Goal: Transaction & Acquisition: Purchase product/service

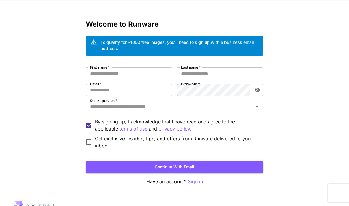
scroll to position [15, 0]
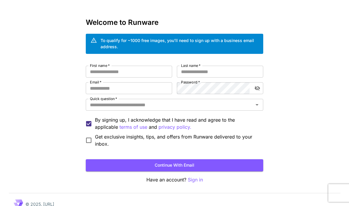
click at [155, 73] on input "First name   *" at bounding box center [129, 72] width 86 height 12
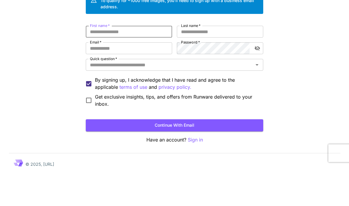
type input "*******"
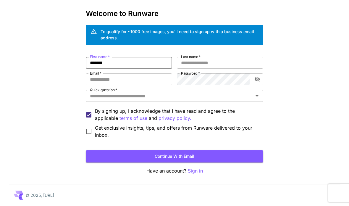
type input "**********"
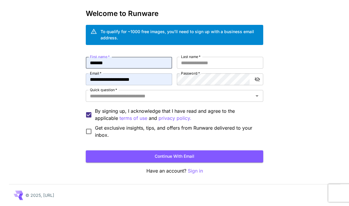
click at [223, 59] on input "Last name   *" at bounding box center [220, 63] width 86 height 12
click at [226, 62] on input "**********" at bounding box center [220, 63] width 86 height 12
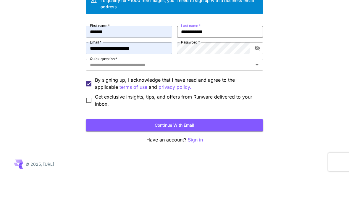
type input "**********"
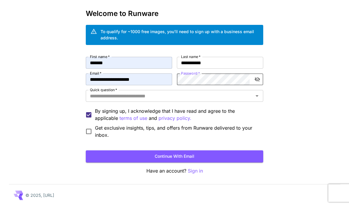
click at [151, 93] on input "Quick question   *" at bounding box center [170, 96] width 164 height 8
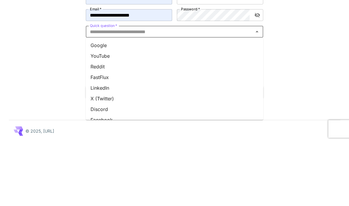
click at [140, 104] on li "Google" at bounding box center [175, 109] width 178 height 11
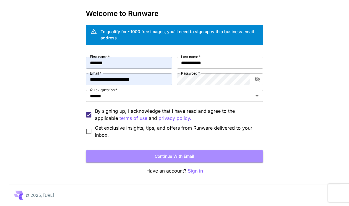
click at [188, 156] on button "Continue with email" at bounding box center [175, 156] width 178 height 12
click at [224, 153] on button "Continue with email" at bounding box center [175, 156] width 178 height 12
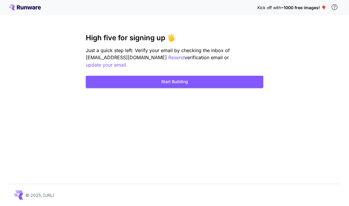
scroll to position [24, 0]
click at [225, 76] on button "Start Building" at bounding box center [175, 82] width 178 height 12
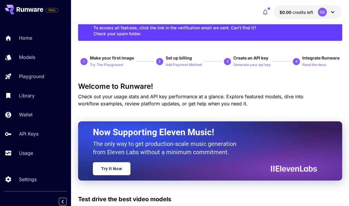
click at [32, 71] on link "Playground" at bounding box center [35, 76] width 71 height 15
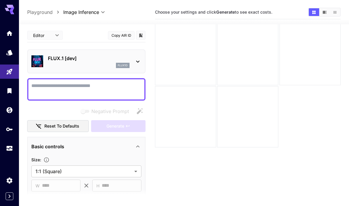
click at [13, 54] on icon "Models" at bounding box center [9, 52] width 7 height 7
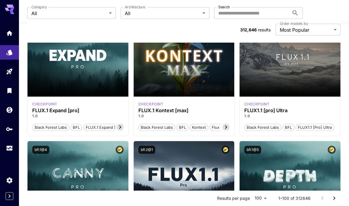
scroll to position [311, 0]
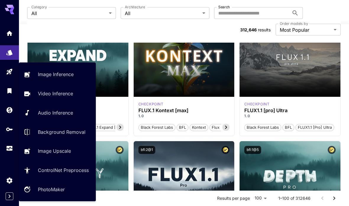
click at [15, 70] on link at bounding box center [9, 72] width 19 height 15
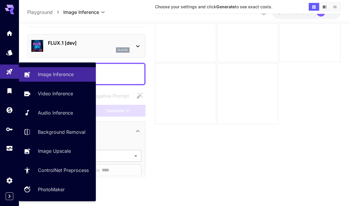
scroll to position [70, 0]
click at [132, 63] on div at bounding box center [86, 74] width 118 height 22
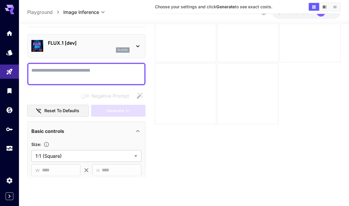
click at [95, 67] on textarea "Negative Prompt" at bounding box center [86, 74] width 110 height 14
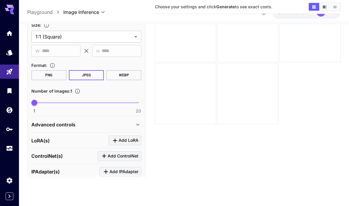
scroll to position [121, 0]
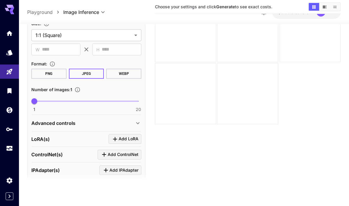
type textarea "****"
click at [56, 69] on button "PNG" at bounding box center [48, 74] width 35 height 10
click at [91, 69] on button "JPEG" at bounding box center [86, 74] width 35 height 10
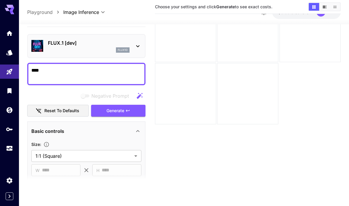
scroll to position [0, 0]
click at [138, 43] on icon at bounding box center [137, 46] width 7 height 7
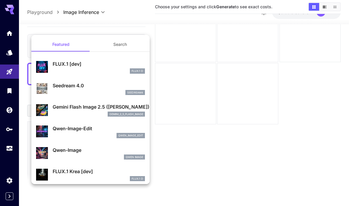
click at [134, 20] on div at bounding box center [174, 103] width 349 height 206
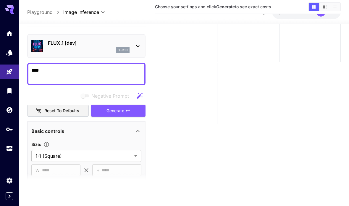
click at [131, 105] on button "Generate" at bounding box center [118, 111] width 54 height 12
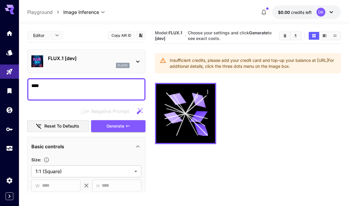
scroll to position [1, 0]
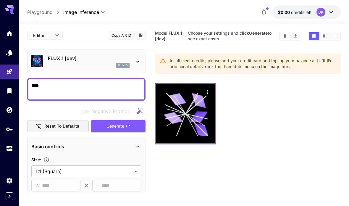
click at [135, 121] on button "Generate" at bounding box center [118, 126] width 54 height 12
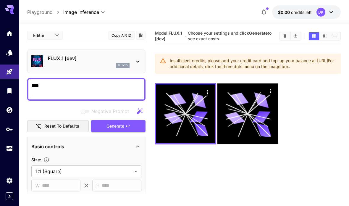
click at [143, 124] on button "Generate" at bounding box center [118, 126] width 54 height 12
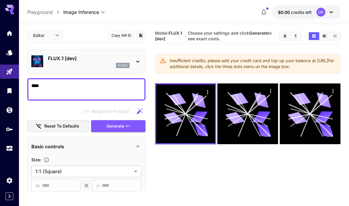
click at [15, 49] on link at bounding box center [9, 52] width 19 height 15
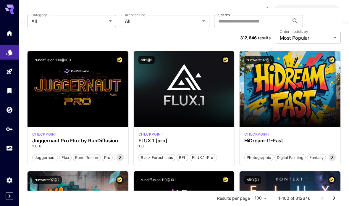
scroll to position [40, 0]
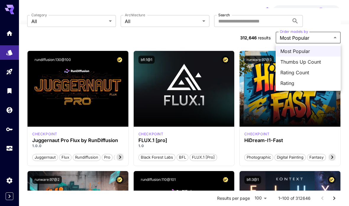
click at [313, 24] on div at bounding box center [174, 103] width 349 height 206
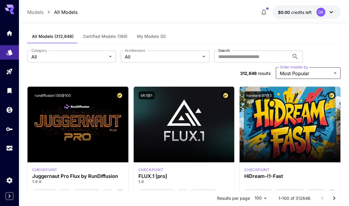
scroll to position [0, 0]
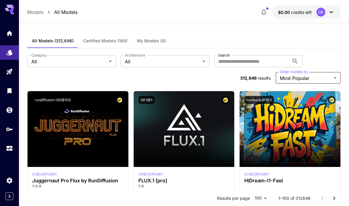
click at [120, 43] on span "Certified Models (169)" at bounding box center [105, 40] width 44 height 5
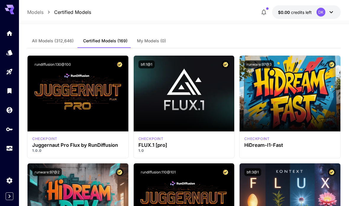
click at [62, 44] on button "All Models (312,646)" at bounding box center [52, 41] width 51 height 14
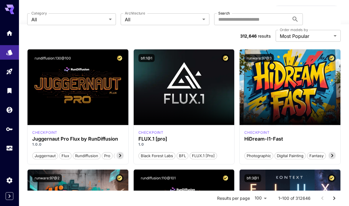
scroll to position [46, 0]
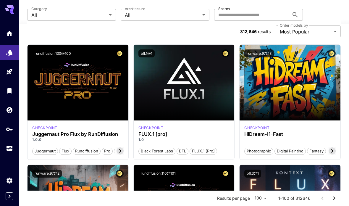
click at [188, 97] on div "Launch in Playground" at bounding box center [184, 83] width 101 height 76
click at [187, 98] on div "Launch in Playground" at bounding box center [184, 83] width 101 height 76
click at [188, 100] on div "Launch in Playground" at bounding box center [184, 83] width 101 height 76
click at [163, 124] on div "checkpoint FLUX.1 [pro] 1.0 Black Forest Labs BFL FLUX.1 [pro]" at bounding box center [184, 139] width 101 height 39
click at [6, 110] on link at bounding box center [9, 110] width 19 height 15
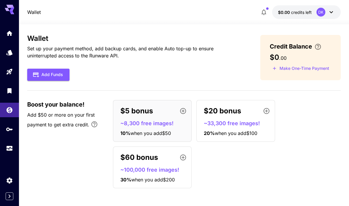
scroll to position [24, 0]
click at [13, 9] on icon at bounding box center [11, 9] width 5 height 3
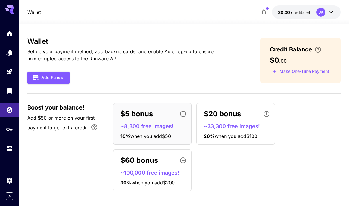
click at [12, 149] on icon "Usage" at bounding box center [10, 149] width 6 height 3
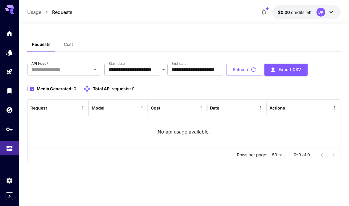
click at [9, 52] on icon "Models" at bounding box center [9, 53] width 6 height 6
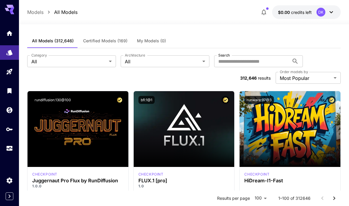
click at [244, 49] on div "**********" at bounding box center [184, 69] width 314 height 43
click at [246, 52] on div "**********" at bounding box center [184, 69] width 314 height 43
click at [11, 40] on link at bounding box center [9, 33] width 19 height 15
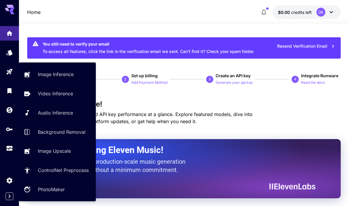
click at [54, 74] on p "Image Inference" at bounding box center [56, 74] width 36 height 7
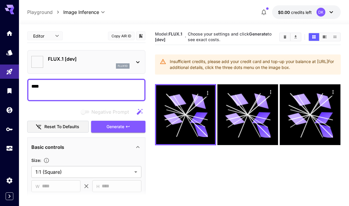
type input "**********"
click at [12, 89] on icon "Library" at bounding box center [9, 90] width 7 height 7
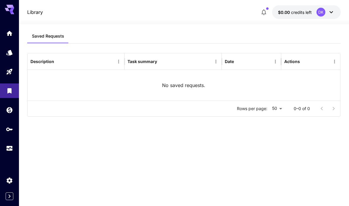
click at [12, 53] on icon "Models" at bounding box center [9, 53] width 6 height 6
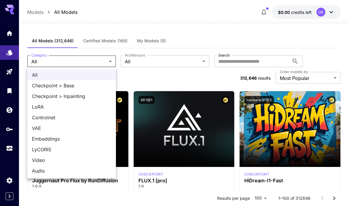
click at [150, 64] on div at bounding box center [174, 103] width 349 height 206
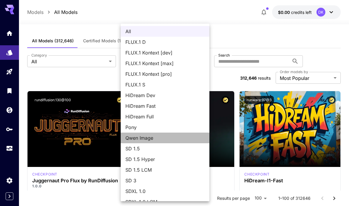
click at [144, 136] on span "Qwen Image" at bounding box center [165, 137] width 79 height 7
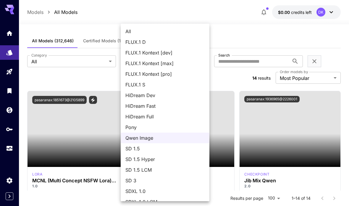
click at [137, 151] on span "SD 1.5" at bounding box center [165, 148] width 79 height 7
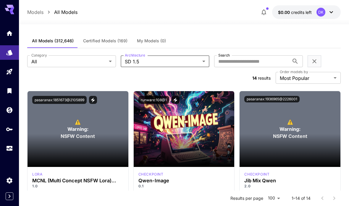
click at [102, 79] on section "**********" at bounding box center [184, 69] width 314 height 28
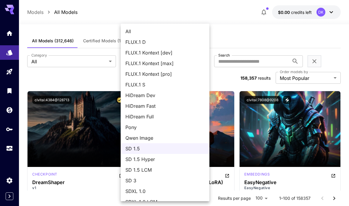
click at [173, 141] on span "Qwen Image" at bounding box center [165, 137] width 79 height 7
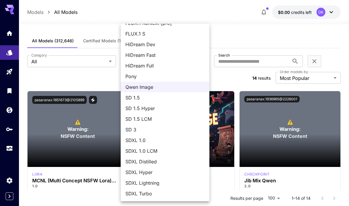
scroll to position [51, 0]
click at [102, 78] on div at bounding box center [174, 103] width 349 height 206
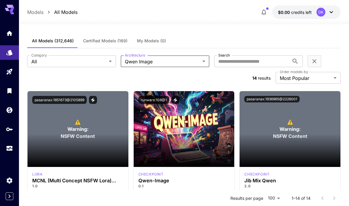
click at [111, 102] on div "pasaranax:1851673@2105899" at bounding box center [77, 100] width 91 height 8
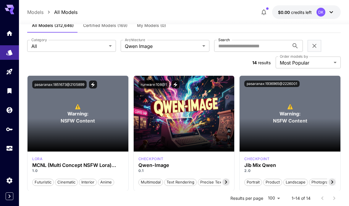
scroll to position [0, 0]
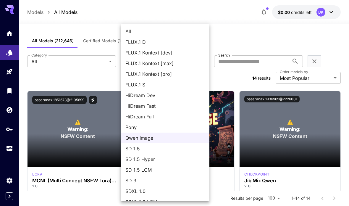
click at [147, 84] on span "FLUX.1 S" at bounding box center [165, 84] width 79 height 7
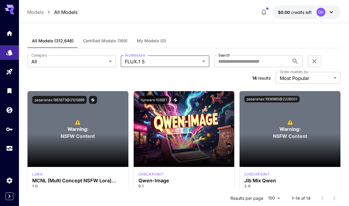
click at [147, 84] on span "HiDream Dev" at bounding box center [166, 83] width 60 height 4
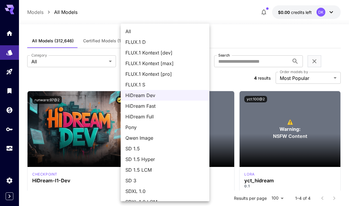
click at [144, 84] on span "FLUX.1 S" at bounding box center [165, 84] width 79 height 7
type input "******"
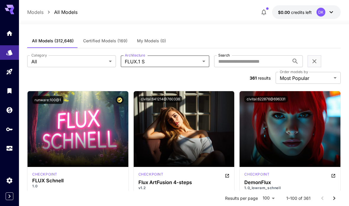
click at [224, 85] on div "**********" at bounding box center [184, 69] width 314 height 43
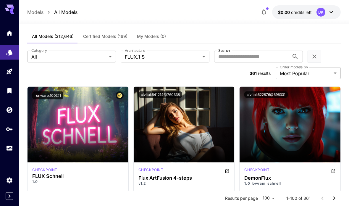
scroll to position [11, 0]
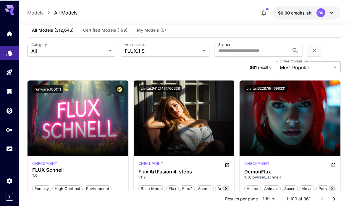
click at [229, 165] on icon "Open in CivitAI" at bounding box center [227, 164] width 5 height 5
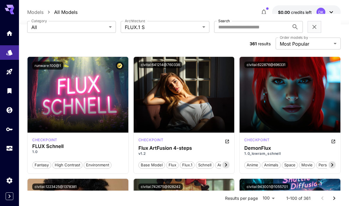
click at [197, 91] on div "Launch in Playground" at bounding box center [184, 94] width 58 height 9
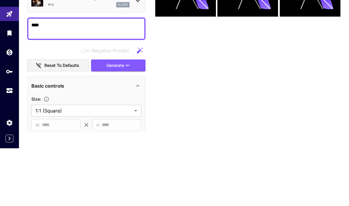
scroll to position [70, 0]
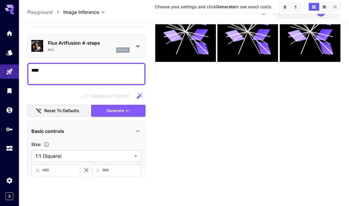
click at [129, 108] on icon "button" at bounding box center [128, 110] width 5 height 5
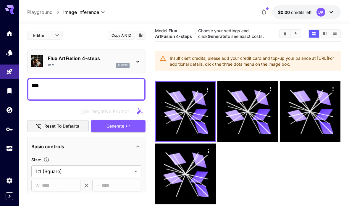
scroll to position [0, 0]
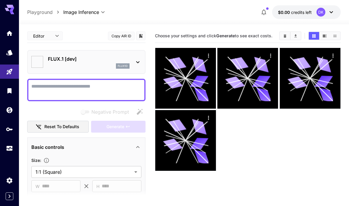
type input "**********"
click at [143, 26] on div "**********" at bounding box center [184, 138] width 314 height 229
type input "**********"
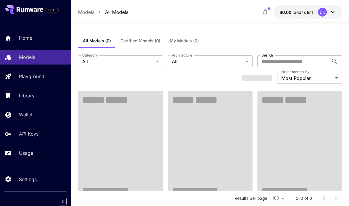
click at [45, 134] on div "API Keys" at bounding box center [42, 133] width 47 height 7
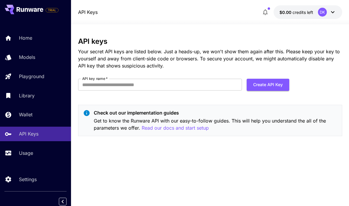
click at [48, 151] on div "Usage" at bounding box center [42, 153] width 47 height 7
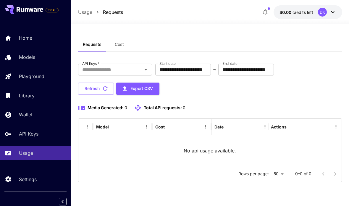
click at [52, 61] on link "Models" at bounding box center [35, 57] width 71 height 15
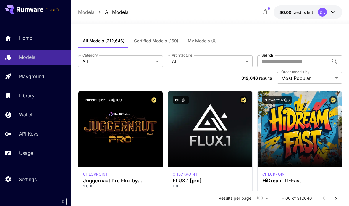
click at [158, 42] on span "Certified Models (169)" at bounding box center [156, 40] width 44 height 5
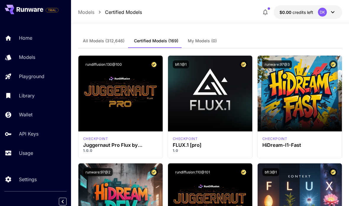
click at [118, 42] on span "All Models (312,646)" at bounding box center [104, 40] width 42 height 5
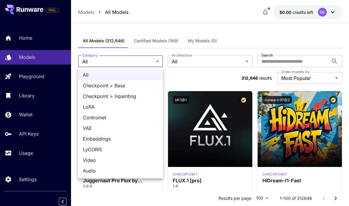
click at [181, 61] on div at bounding box center [174, 103] width 349 height 206
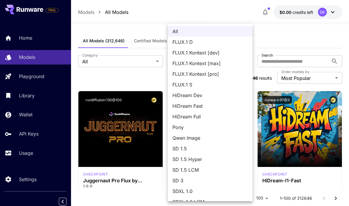
click at [202, 88] on span "FLUX.1 S" at bounding box center [210, 84] width 75 height 7
type input "******"
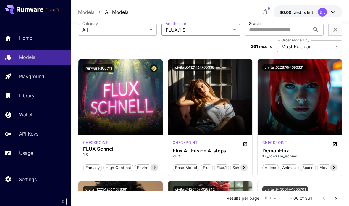
scroll to position [31, 0]
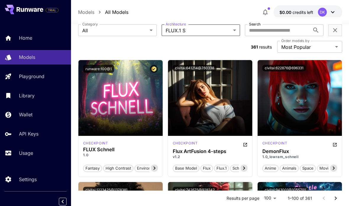
click at [209, 47] on section "**********" at bounding box center [210, 38] width 264 height 28
click at [303, 17] on button "$0.00 credits left DK" at bounding box center [308, 12] width 69 height 14
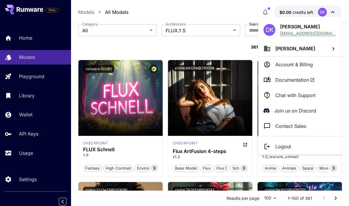
click at [301, 65] on p "Account & Billing" at bounding box center [295, 64] width 38 height 7
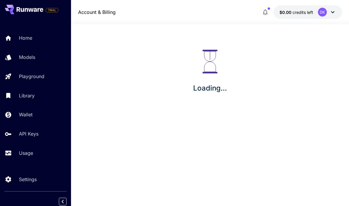
scroll to position [24, 0]
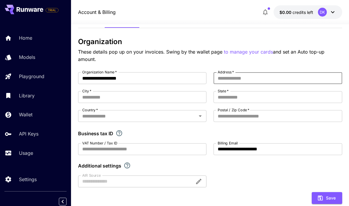
click at [330, 10] on icon at bounding box center [332, 12] width 7 height 7
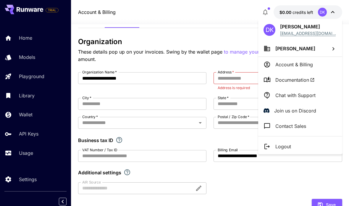
click at [27, 110] on div at bounding box center [174, 103] width 349 height 206
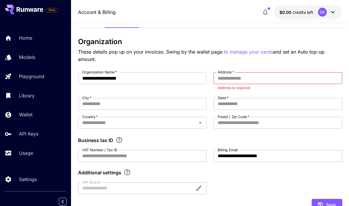
click at [40, 115] on div "Wallet" at bounding box center [42, 114] width 47 height 7
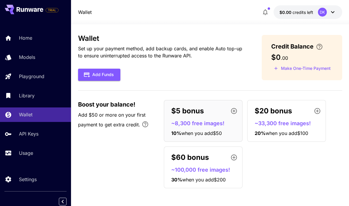
click at [205, 61] on div "Wallet Set up your payment method, add backup cards, and enable Auto top-up to …" at bounding box center [210, 113] width 264 height 159
click at [109, 69] on button "Add Funds" at bounding box center [99, 75] width 42 height 12
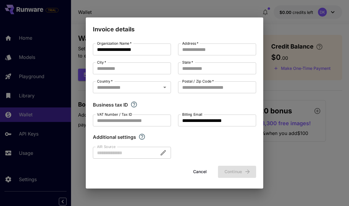
click at [200, 51] on input "Address   *" at bounding box center [217, 50] width 78 height 12
click at [196, 49] on input "Address   *" at bounding box center [217, 50] width 78 height 12
type input "**********"
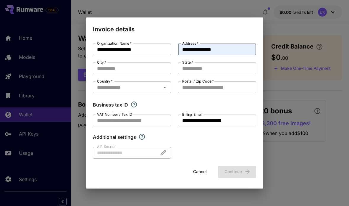
type input "*******"
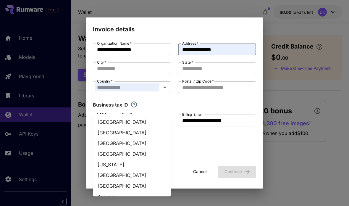
click at [142, 67] on input "City   *" at bounding box center [132, 68] width 78 height 12
